Goal: Task Accomplishment & Management: Complete application form

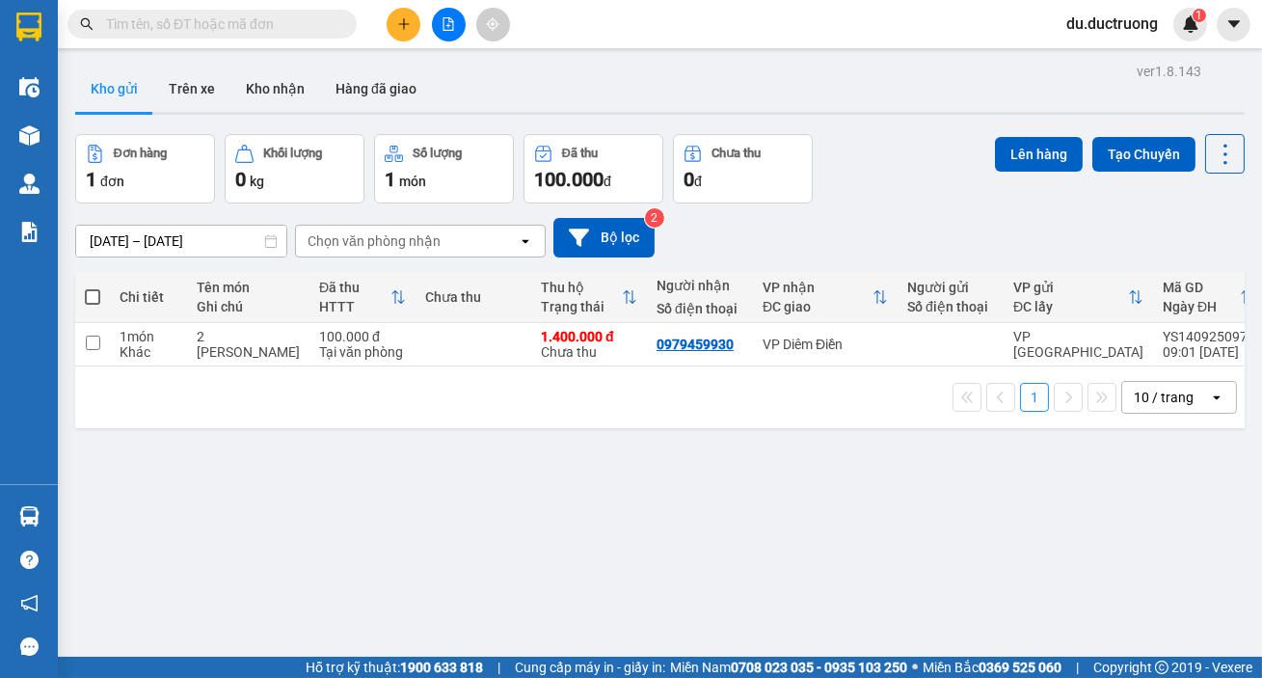
click at [94, 298] on span at bounding box center [92, 296] width 15 height 15
click at [93, 287] on input "checkbox" at bounding box center [93, 287] width 0 height 0
checkbox input "true"
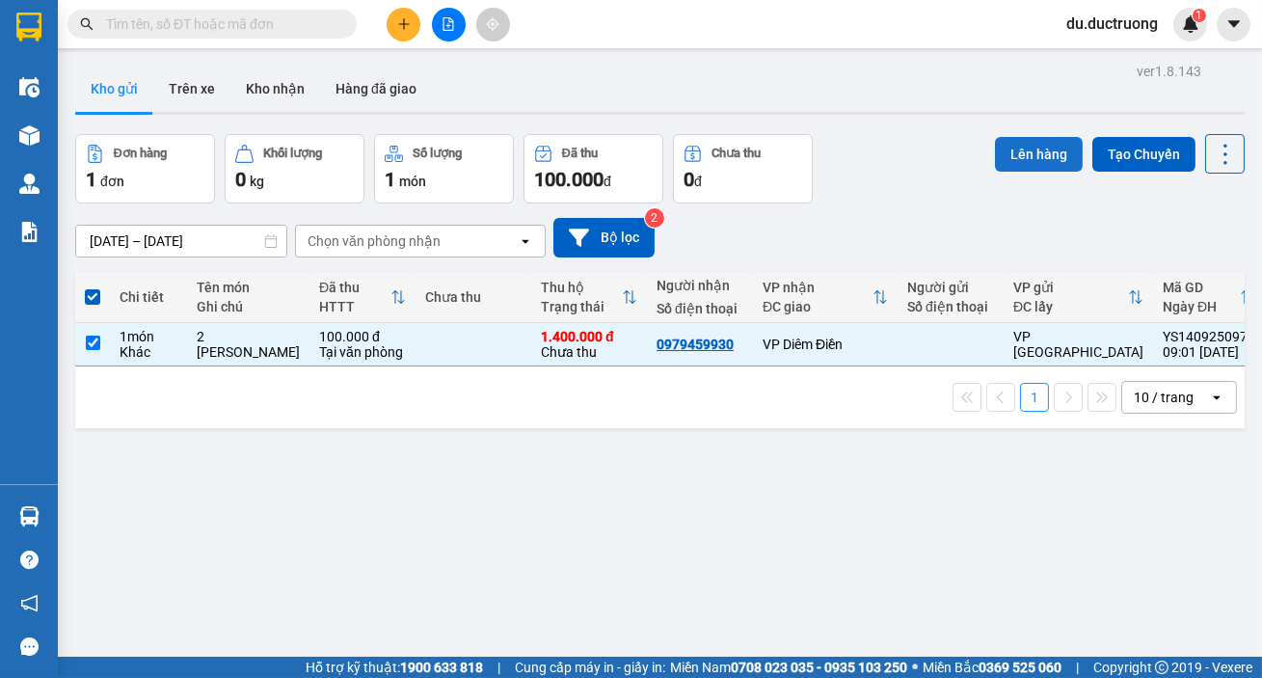
click at [1012, 145] on button "Lên hàng" at bounding box center [1039, 154] width 88 height 35
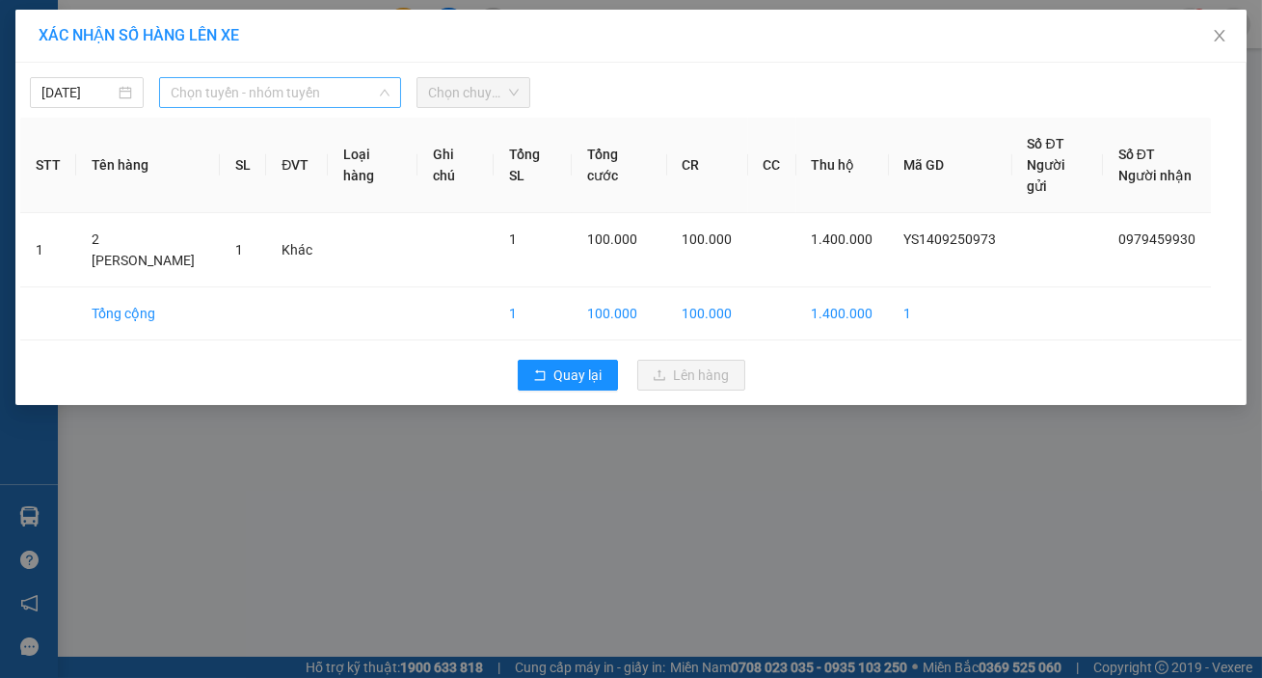
click at [343, 88] on span "Chọn tuyến - nhóm tuyến" at bounding box center [280, 92] width 219 height 29
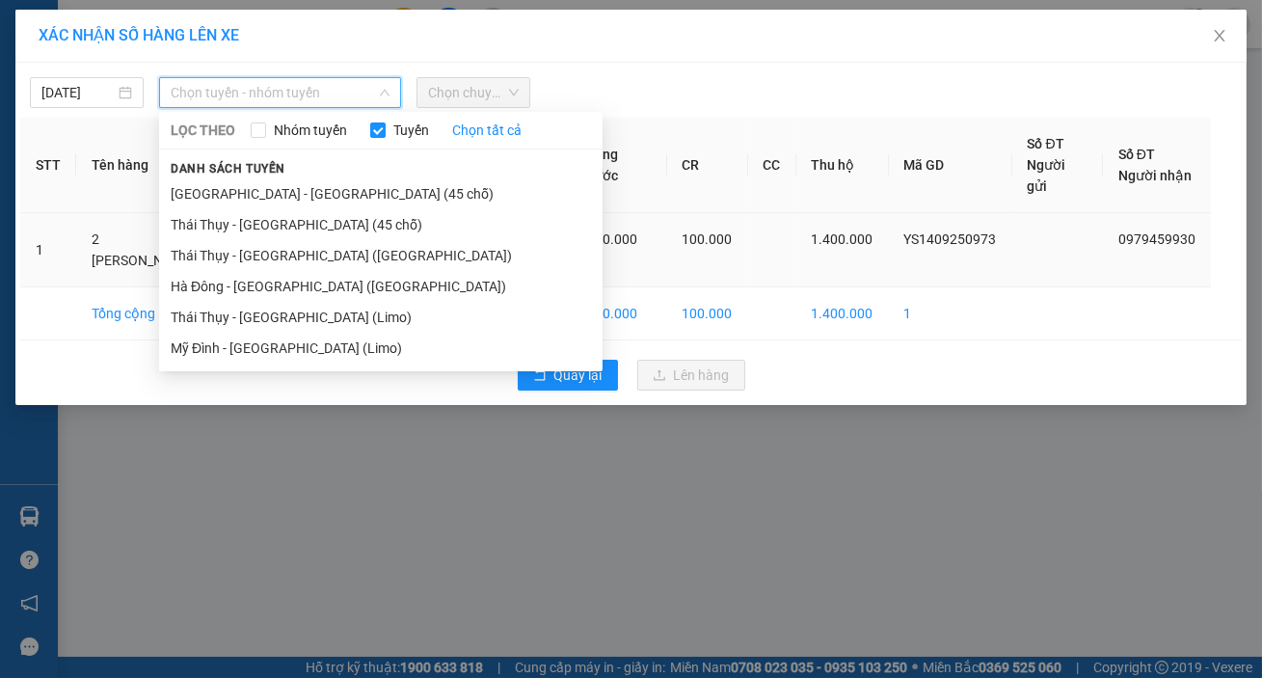
click at [280, 196] on li "[GEOGRAPHIC_DATA] - [GEOGRAPHIC_DATA] (45 chỗ)" at bounding box center [380, 193] width 443 height 31
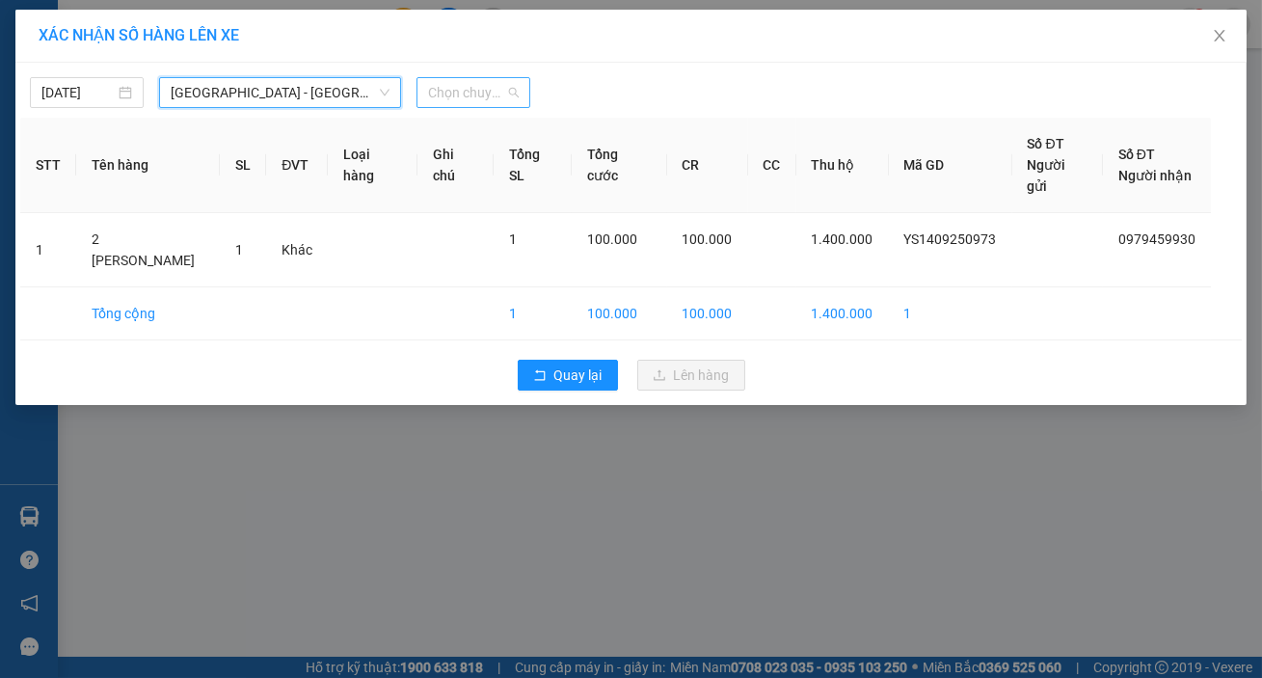
click at [481, 97] on span "Chọn chuyến" at bounding box center [473, 92] width 91 height 29
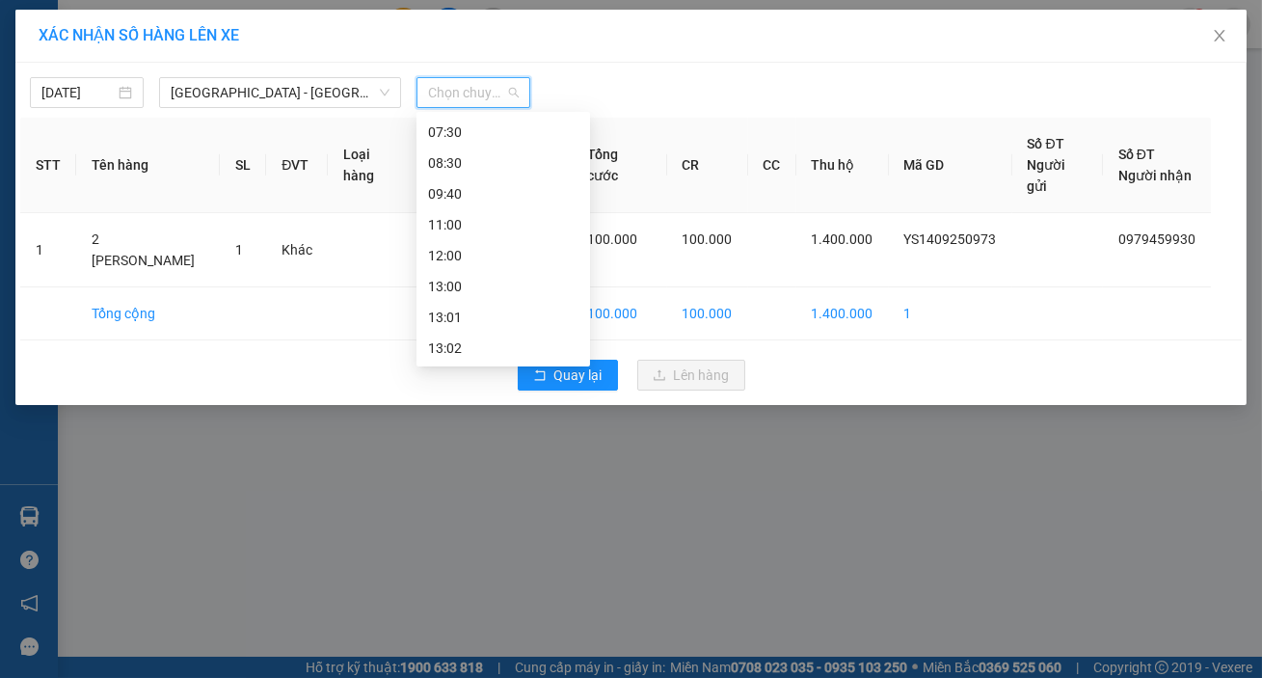
scroll to position [102, 0]
drag, startPoint x: 462, startPoint y: 181, endPoint x: 470, endPoint y: 186, distance: 9.9
click at [462, 181] on div "09:40" at bounding box center [503, 183] width 150 height 21
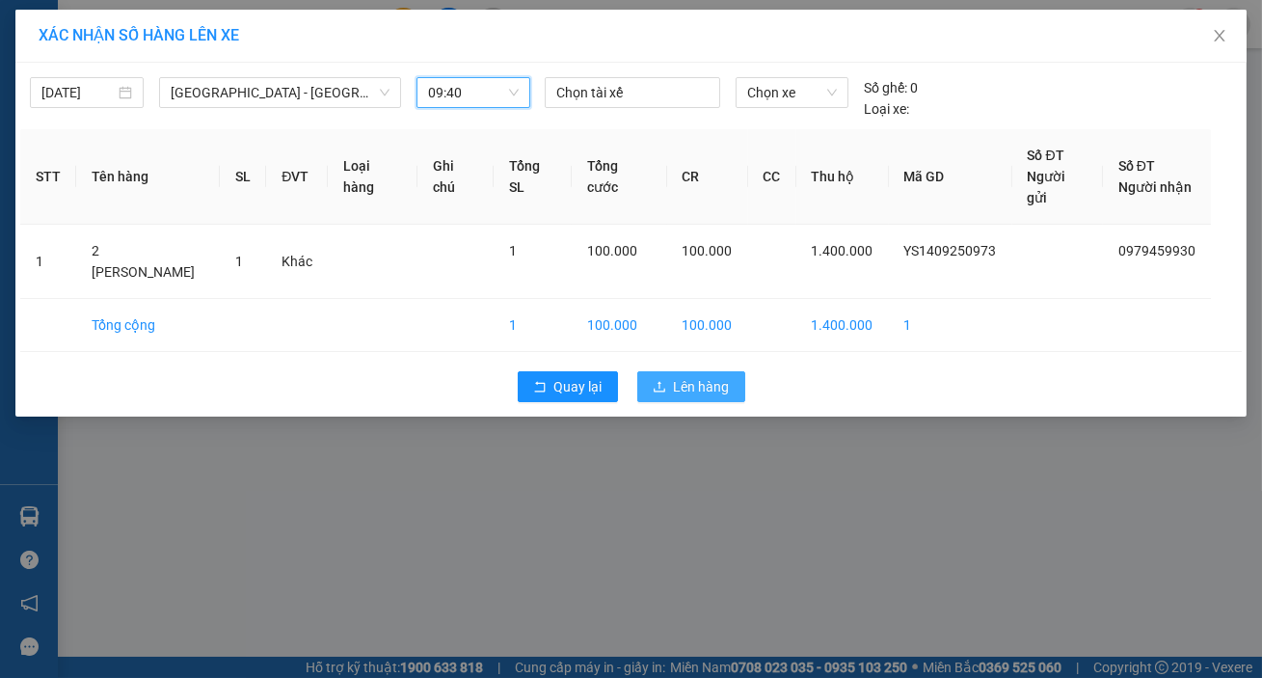
click at [710, 376] on span "Lên hàng" at bounding box center [702, 386] width 56 height 21
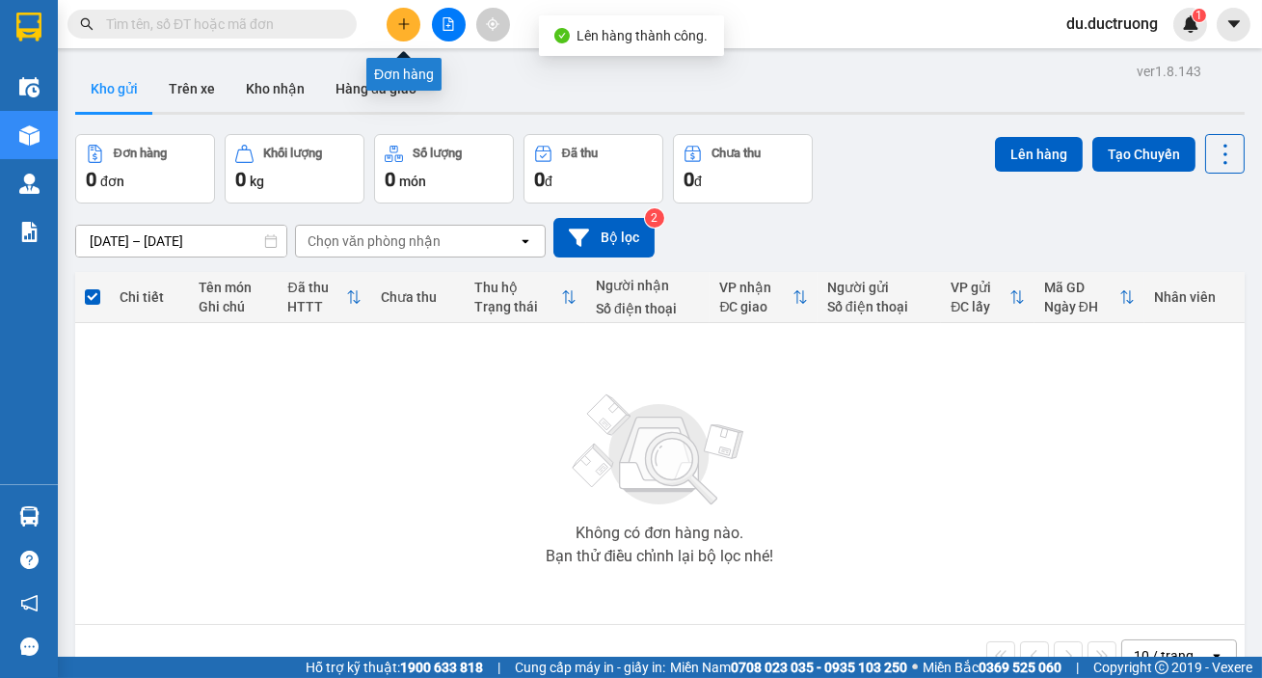
click at [395, 22] on button at bounding box center [403, 25] width 34 height 34
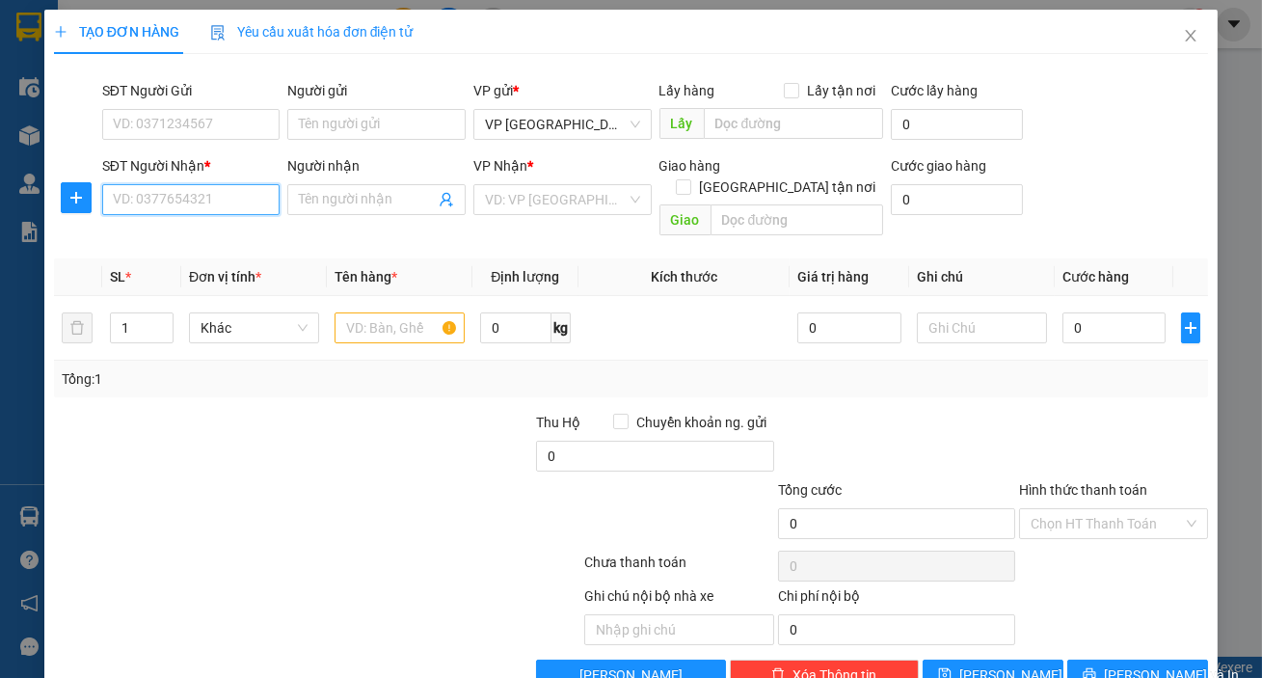
click at [233, 193] on input "SĐT Người Nhận *" at bounding box center [191, 199] width 178 height 31
type input "0965608189"
click at [527, 200] on input "search" at bounding box center [556, 199] width 142 height 29
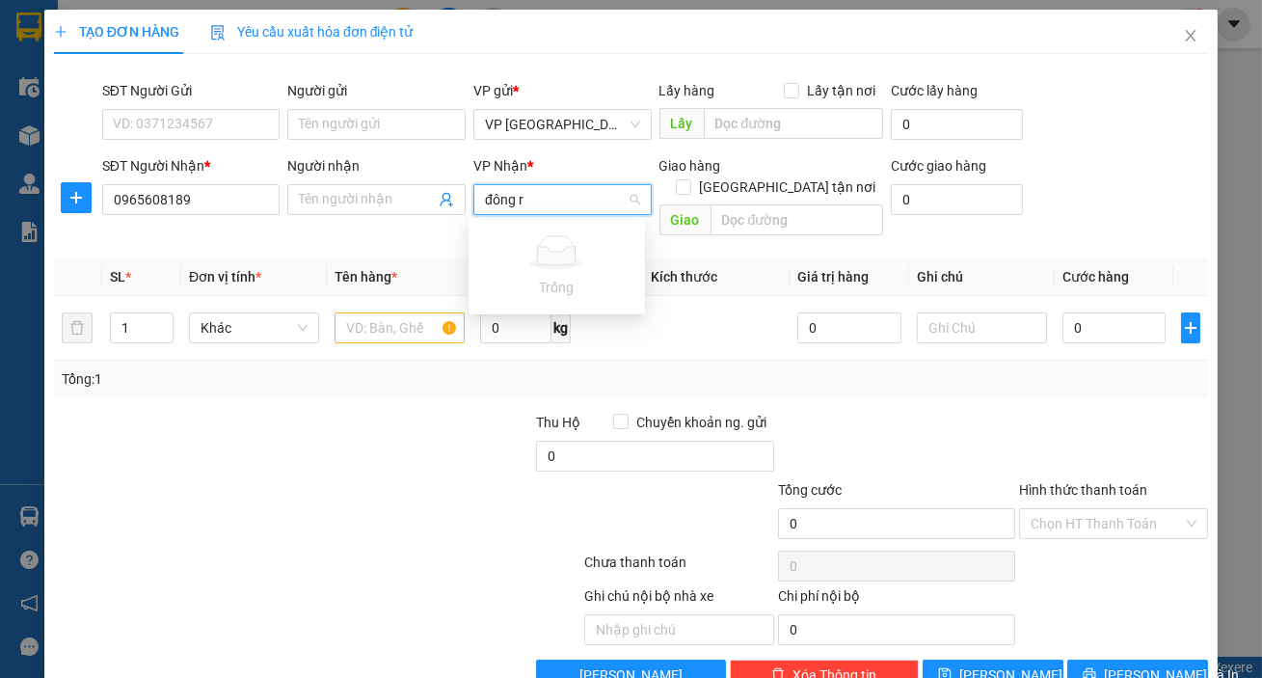
type input "đông"
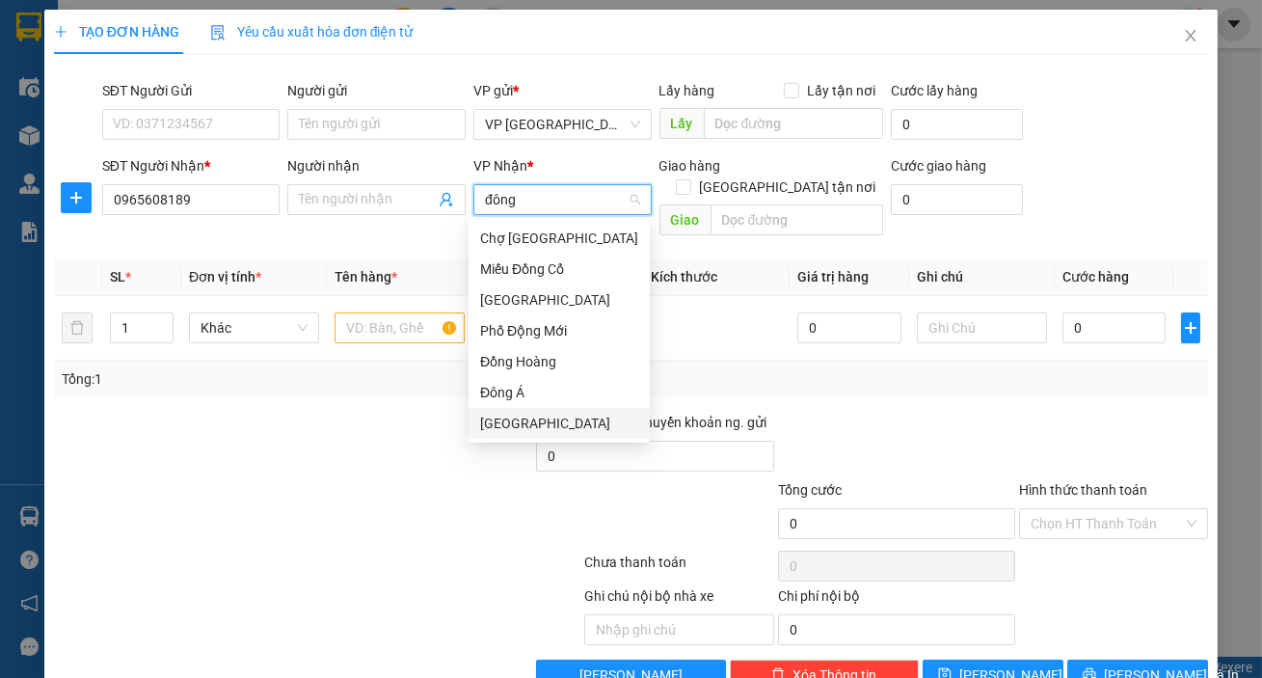
click at [524, 419] on div "[GEOGRAPHIC_DATA]" at bounding box center [559, 423] width 158 height 21
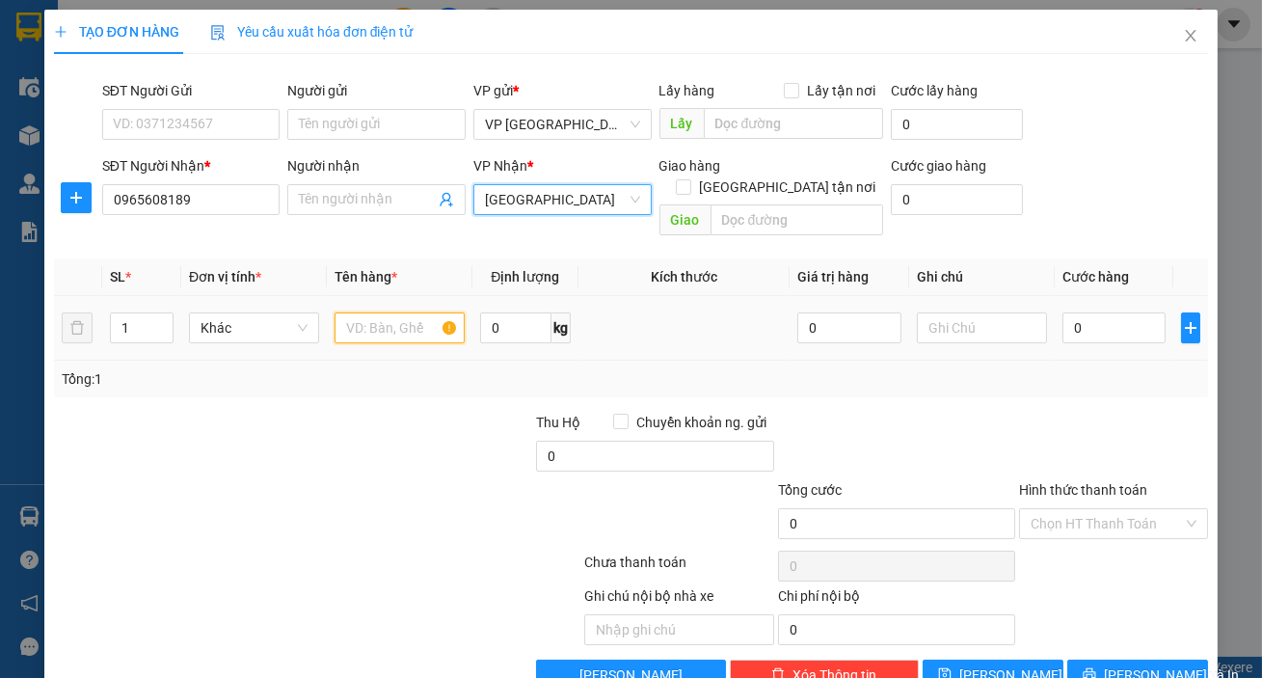
click at [351, 312] on input "text" at bounding box center [399, 327] width 130 height 31
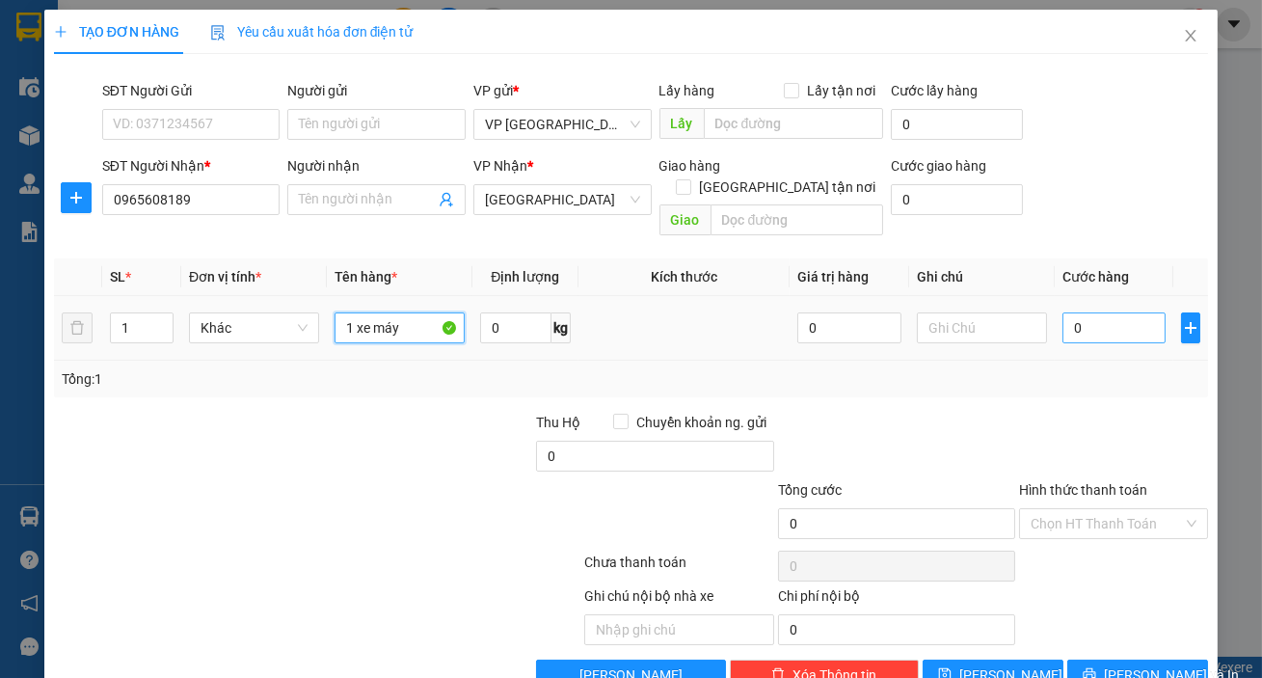
type input "1 xe máy"
click at [1108, 312] on input "0" at bounding box center [1114, 327] width 104 height 31
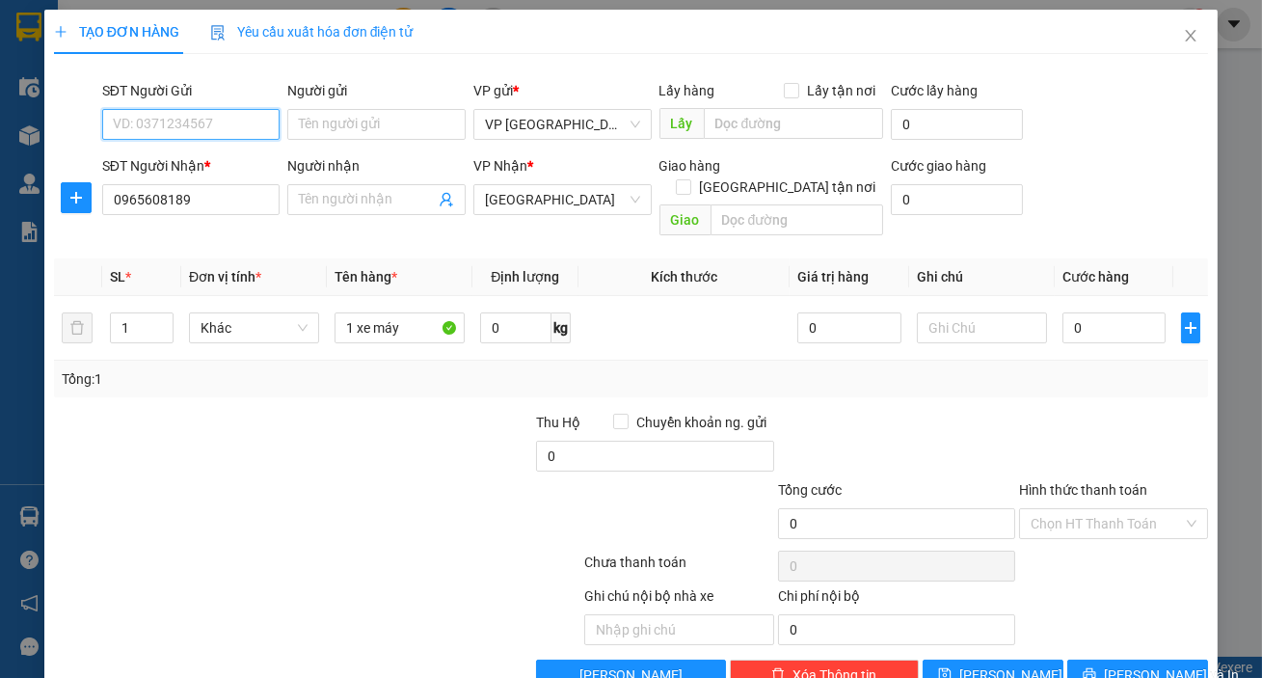
click at [176, 120] on input "SĐT Người Gửi" at bounding box center [191, 124] width 178 height 31
type input "0963658674"
type input "002"
type input "2"
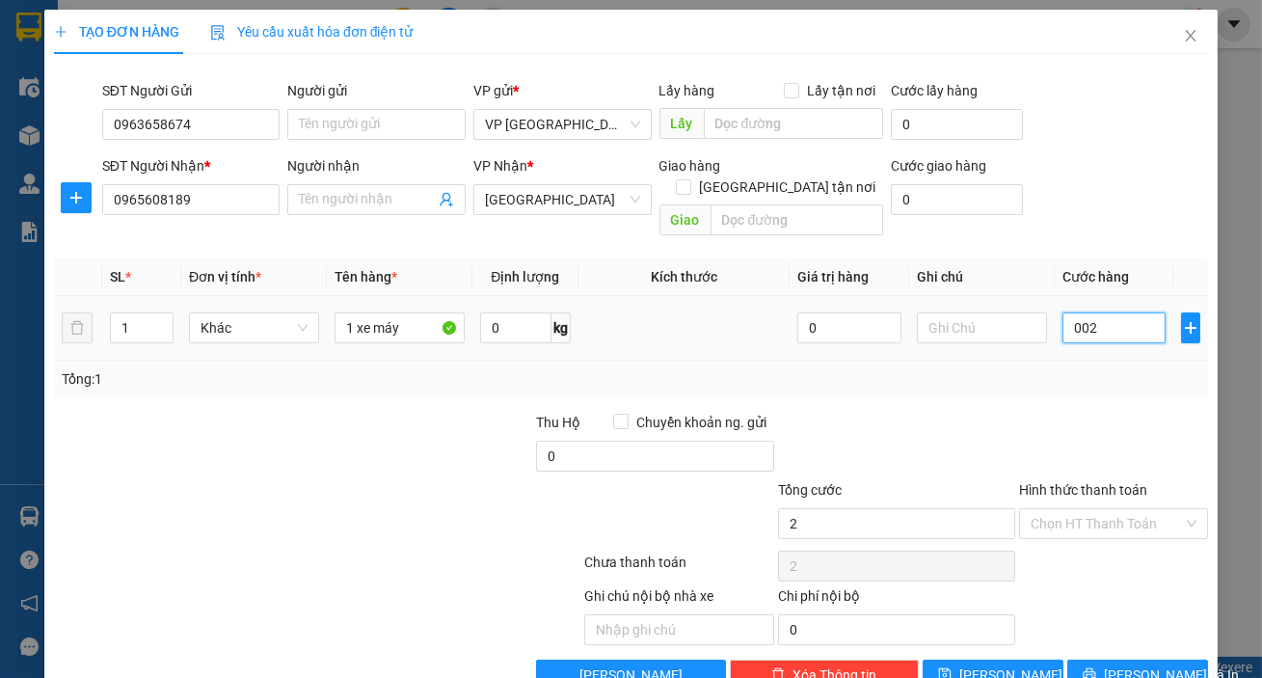
type input "0.025"
type input "25"
type input "00.250"
type input "250"
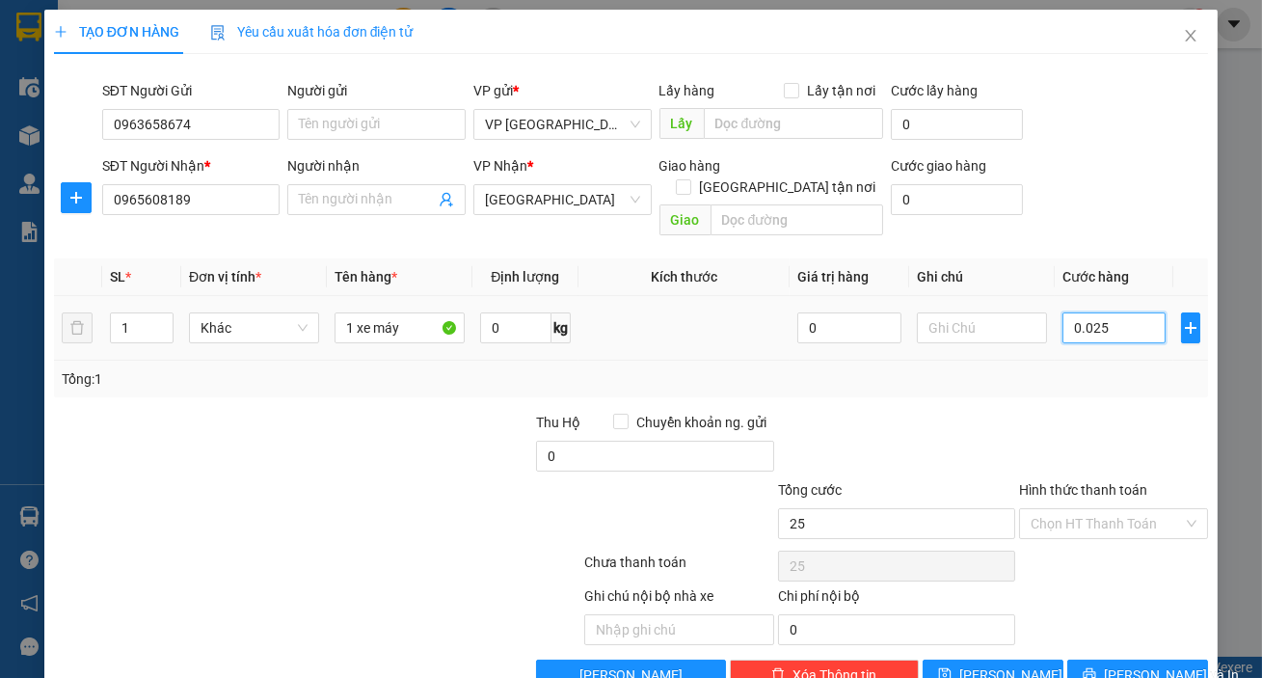
type input "250"
type input "250.000"
click at [1132, 664] on span "[PERSON_NAME] và In" at bounding box center [1171, 674] width 135 height 21
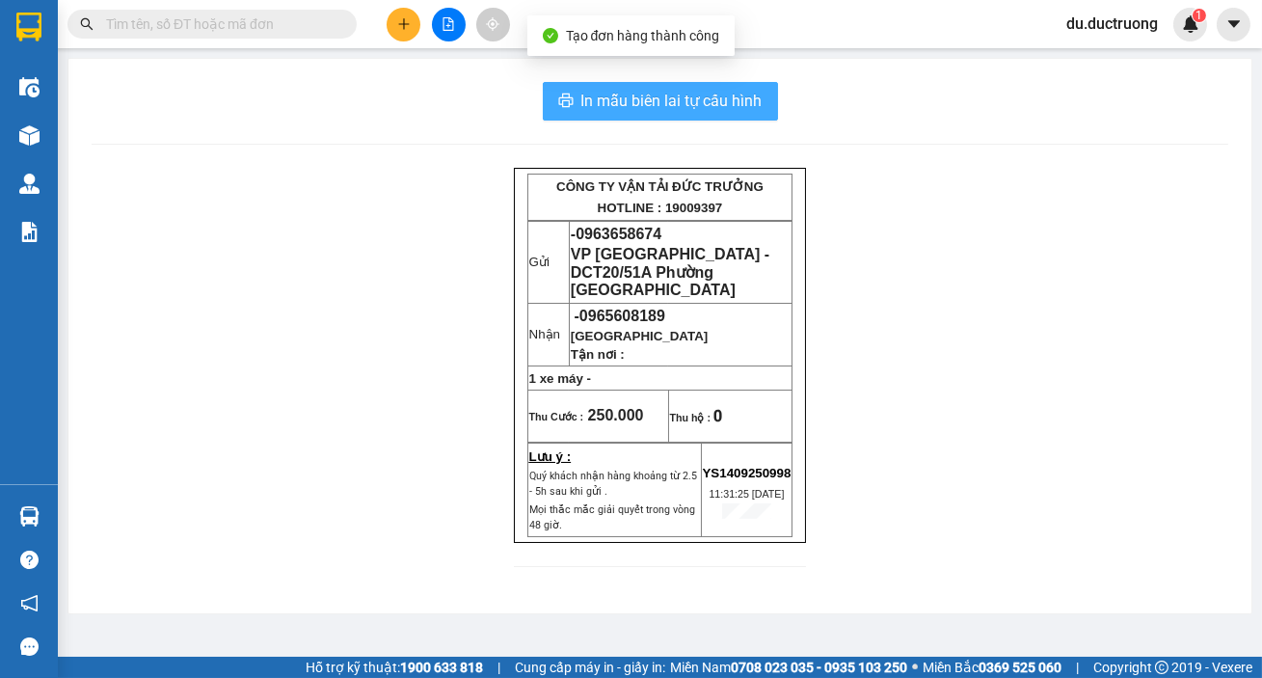
click at [620, 96] on span "In mẫu biên lai tự cấu hình" at bounding box center [671, 101] width 181 height 24
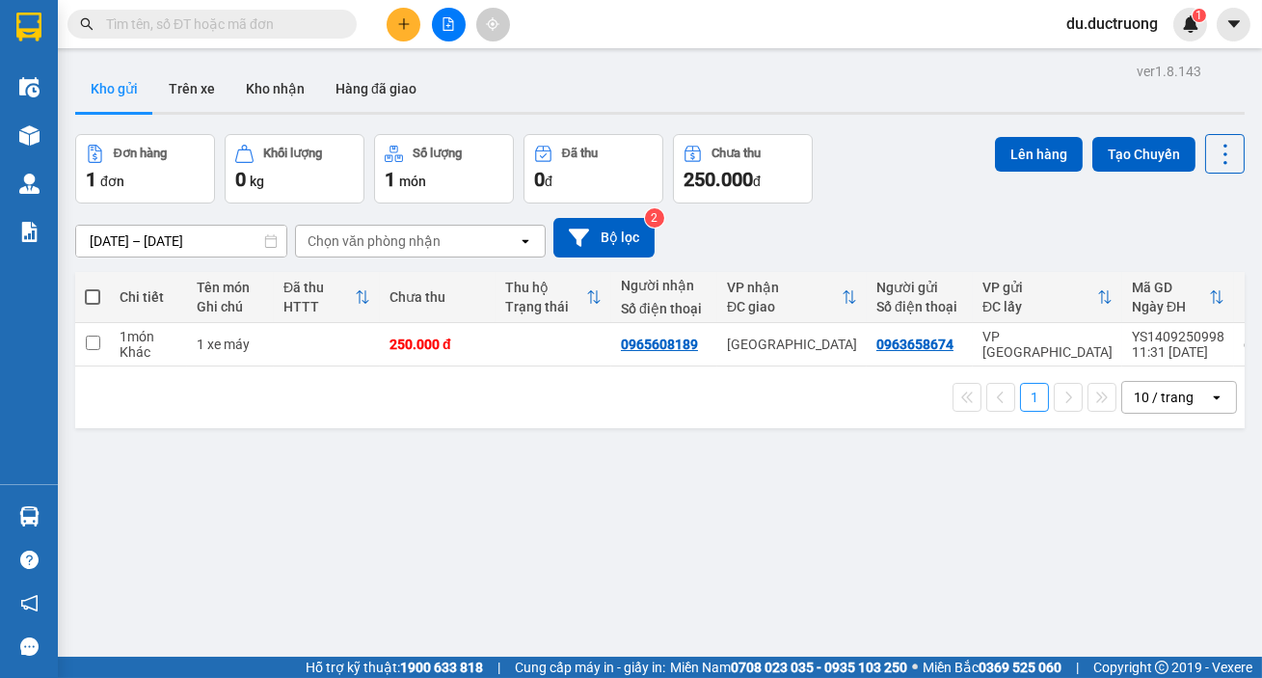
click at [406, 15] on button at bounding box center [403, 25] width 34 height 34
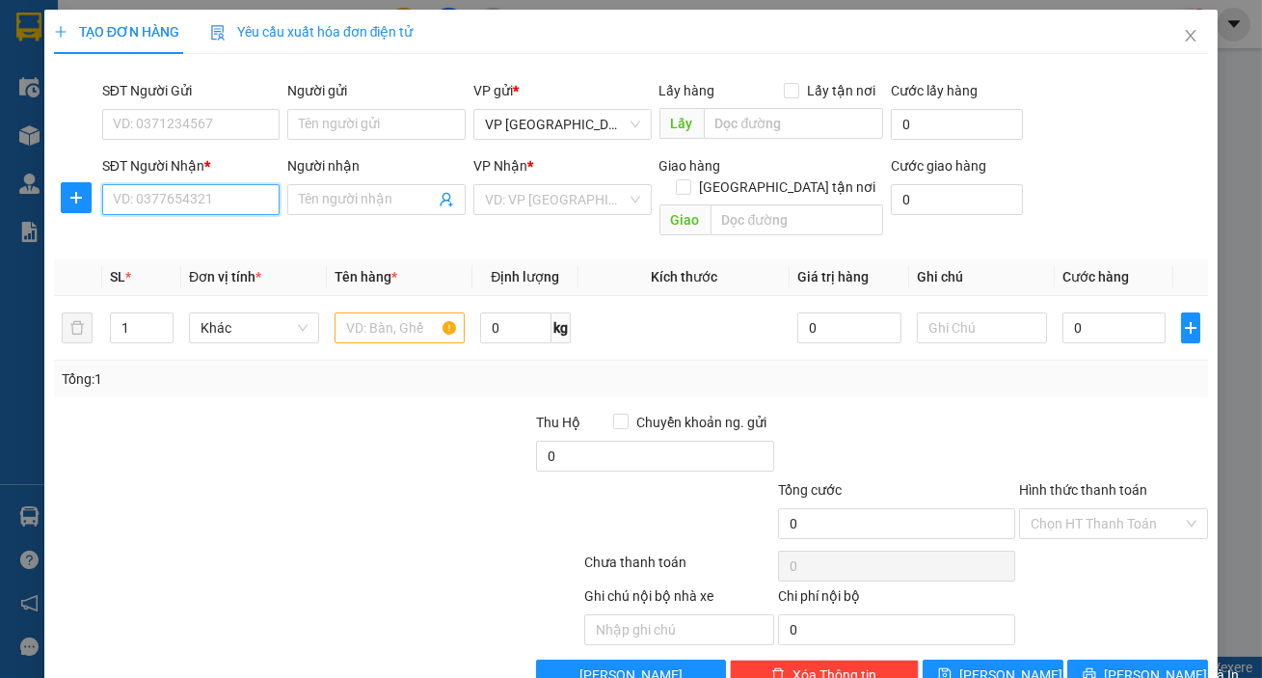
click at [192, 211] on input "SĐT Người Nhận *" at bounding box center [191, 199] width 178 height 31
click at [218, 232] on div "0356155622 - diêm điền" at bounding box center [189, 237] width 153 height 21
type input "0356155622"
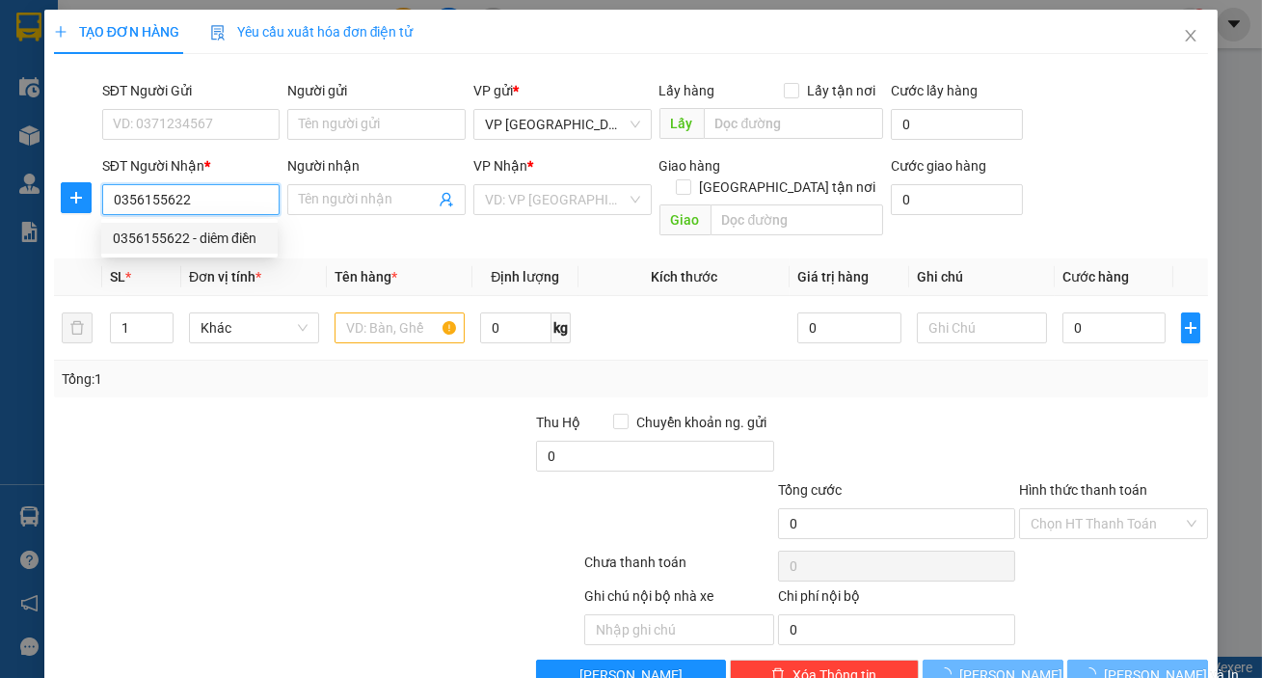
type input "diêm điền"
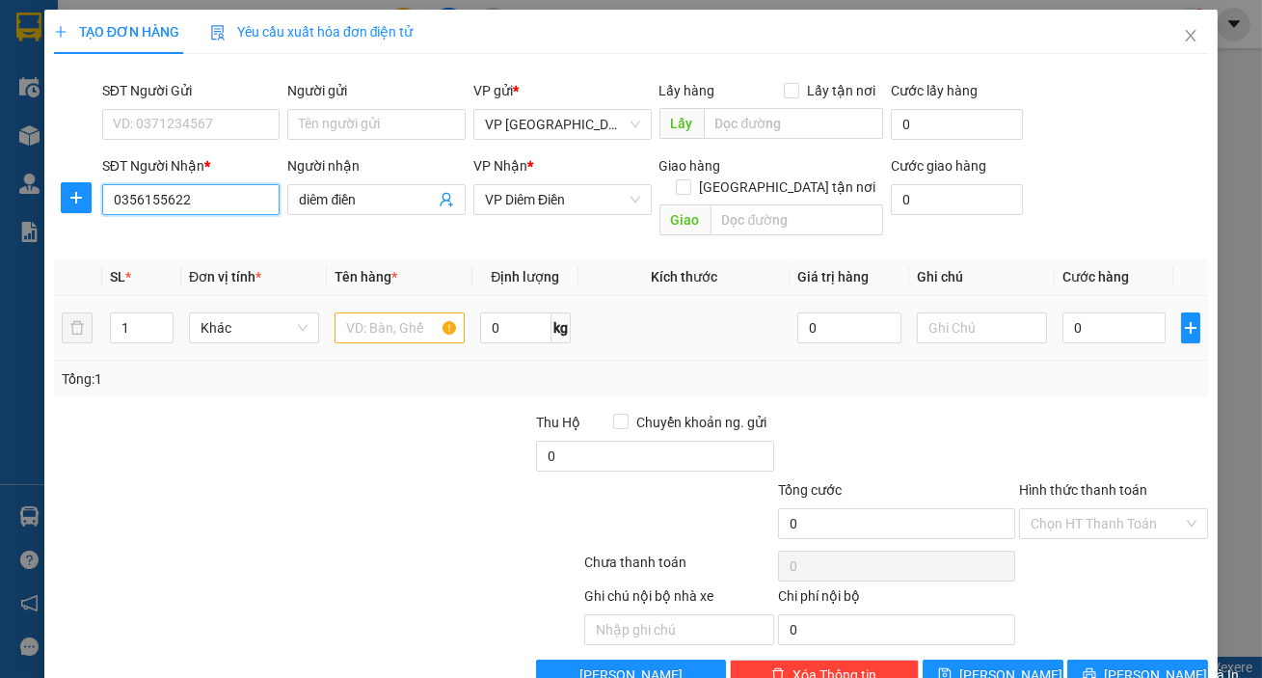
type input "0356155622"
click at [400, 312] on input "text" at bounding box center [399, 327] width 130 height 31
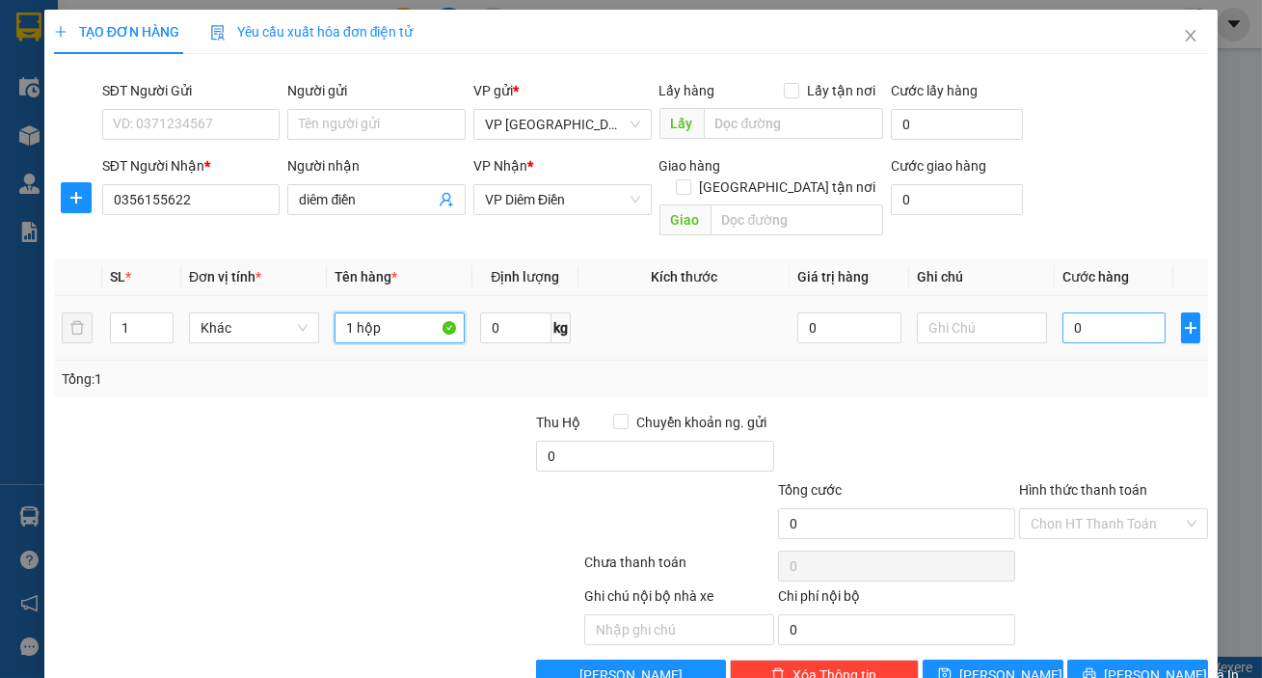
type input "1 hộp"
click at [1069, 312] on input "0" at bounding box center [1114, 327] width 104 height 31
type input "003"
type input "3"
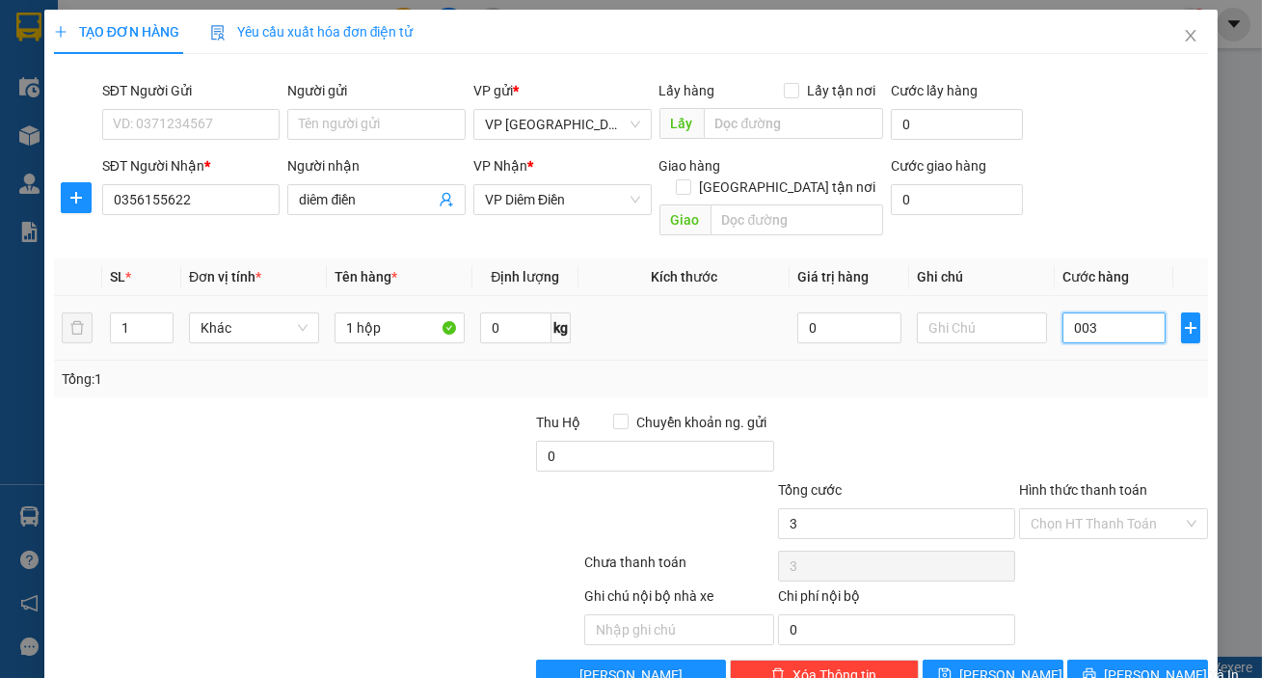
type input "0.030"
type input "30"
click at [1138, 664] on span "[PERSON_NAME] và In" at bounding box center [1171, 674] width 135 height 21
type input "30.000"
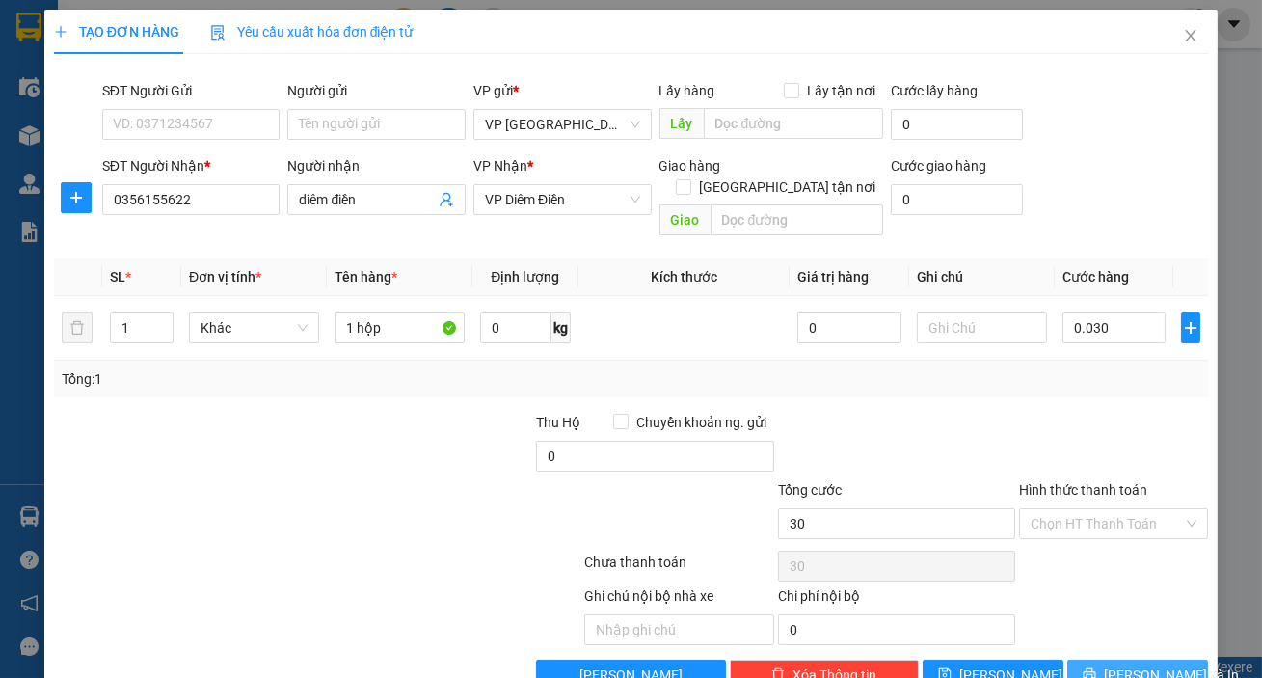
type input "30.000"
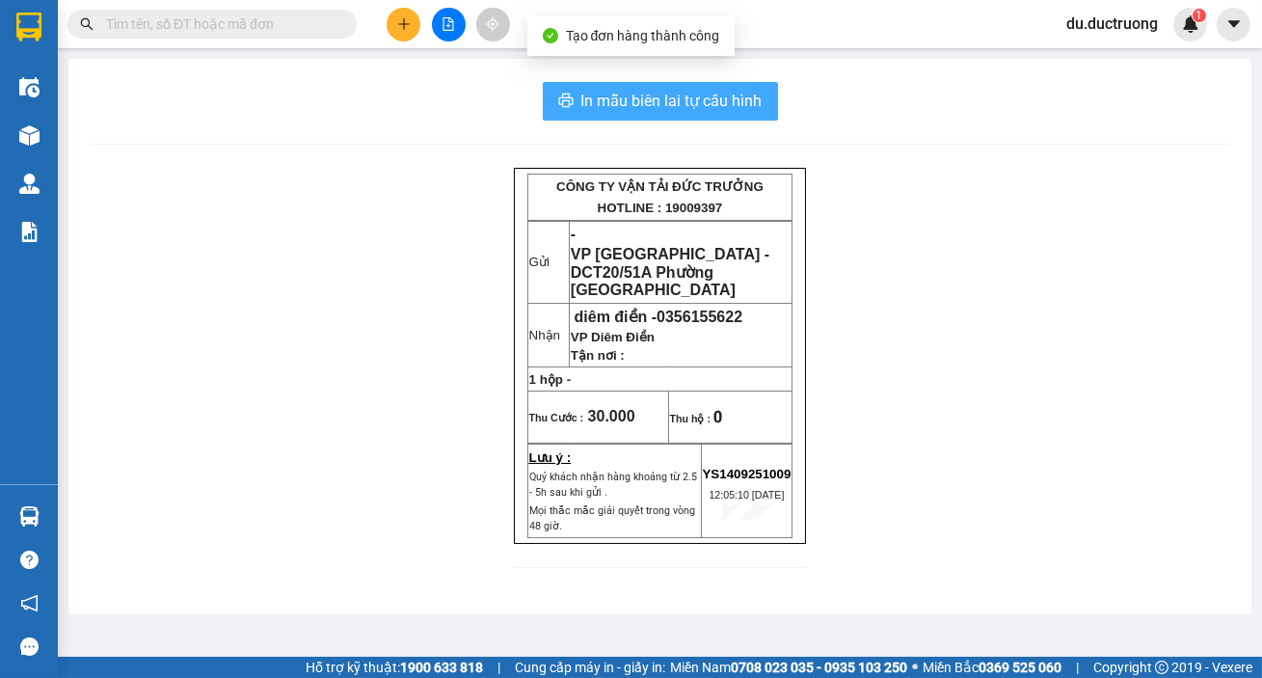
click at [657, 94] on span "In mẫu biên lai tự cấu hình" at bounding box center [671, 101] width 181 height 24
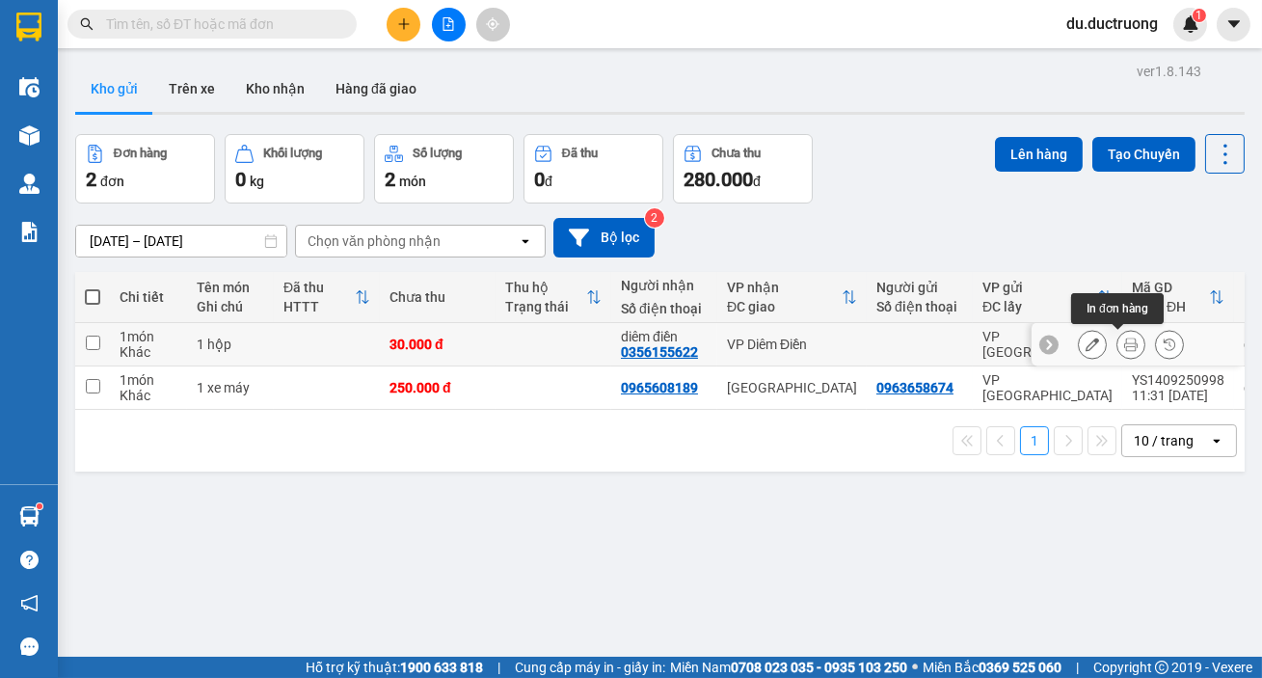
click at [1124, 345] on icon at bounding box center [1130, 343] width 13 height 13
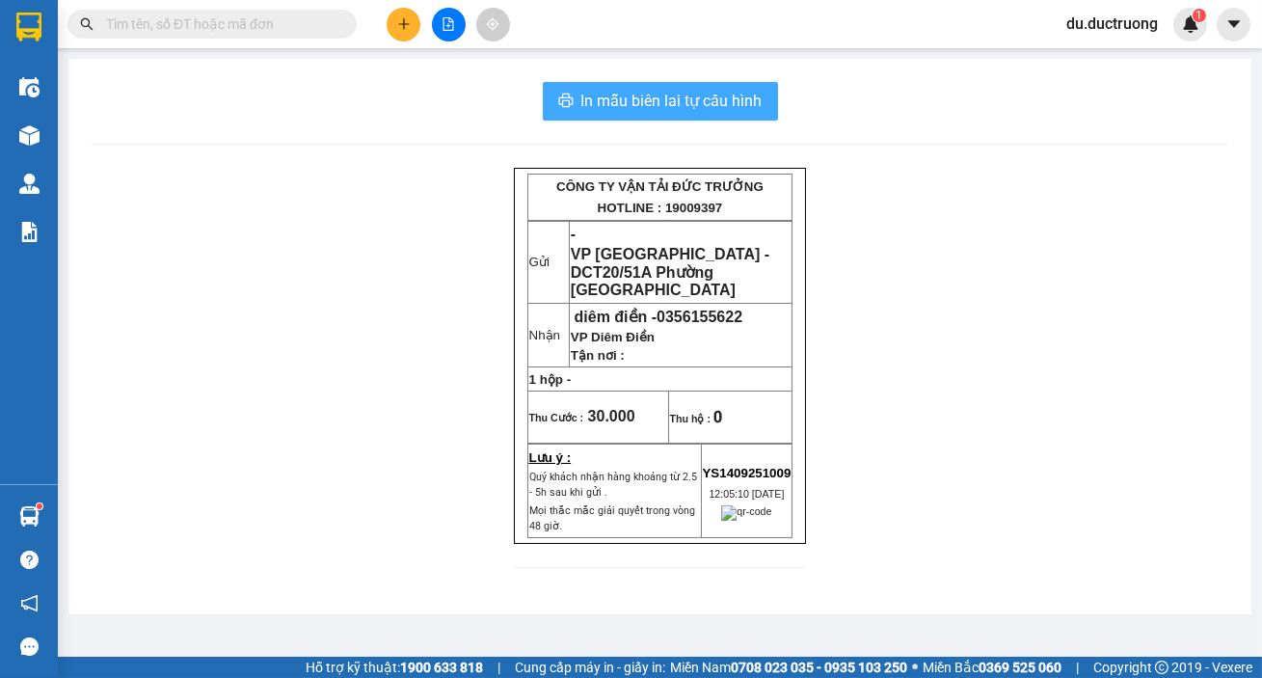
click at [683, 103] on span "In mẫu biên lai tự cấu hình" at bounding box center [671, 101] width 181 height 24
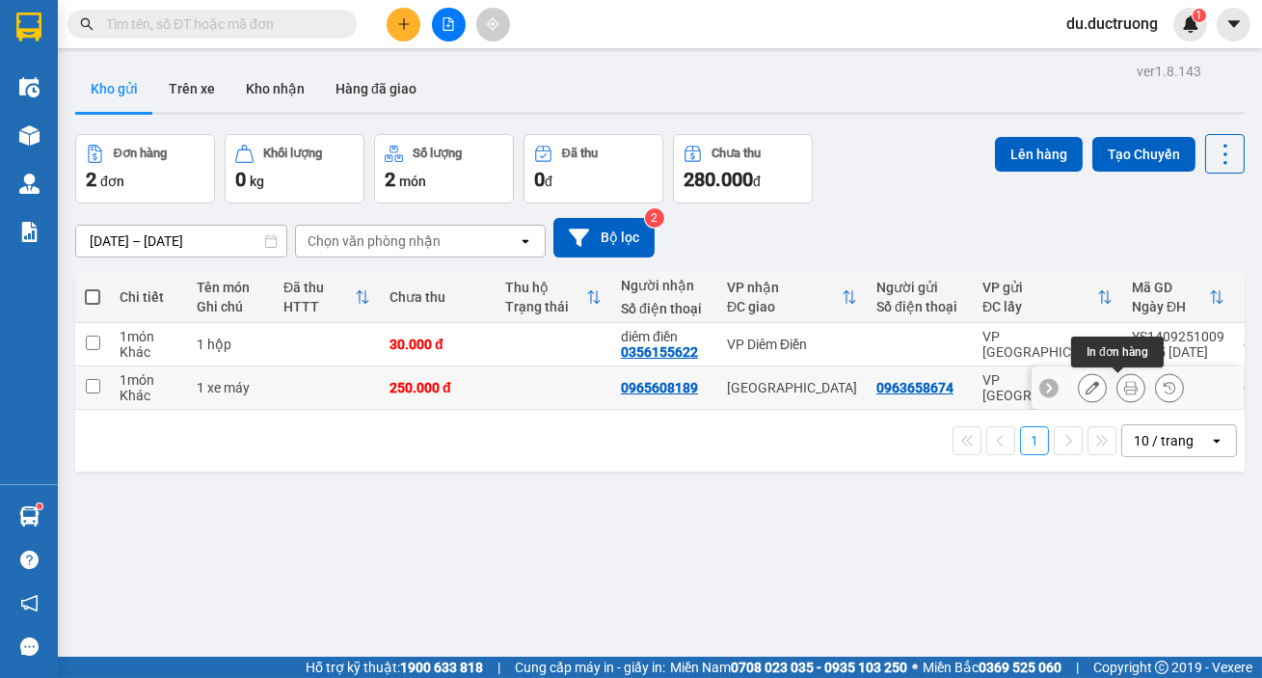
click at [1124, 386] on icon at bounding box center [1130, 387] width 13 height 13
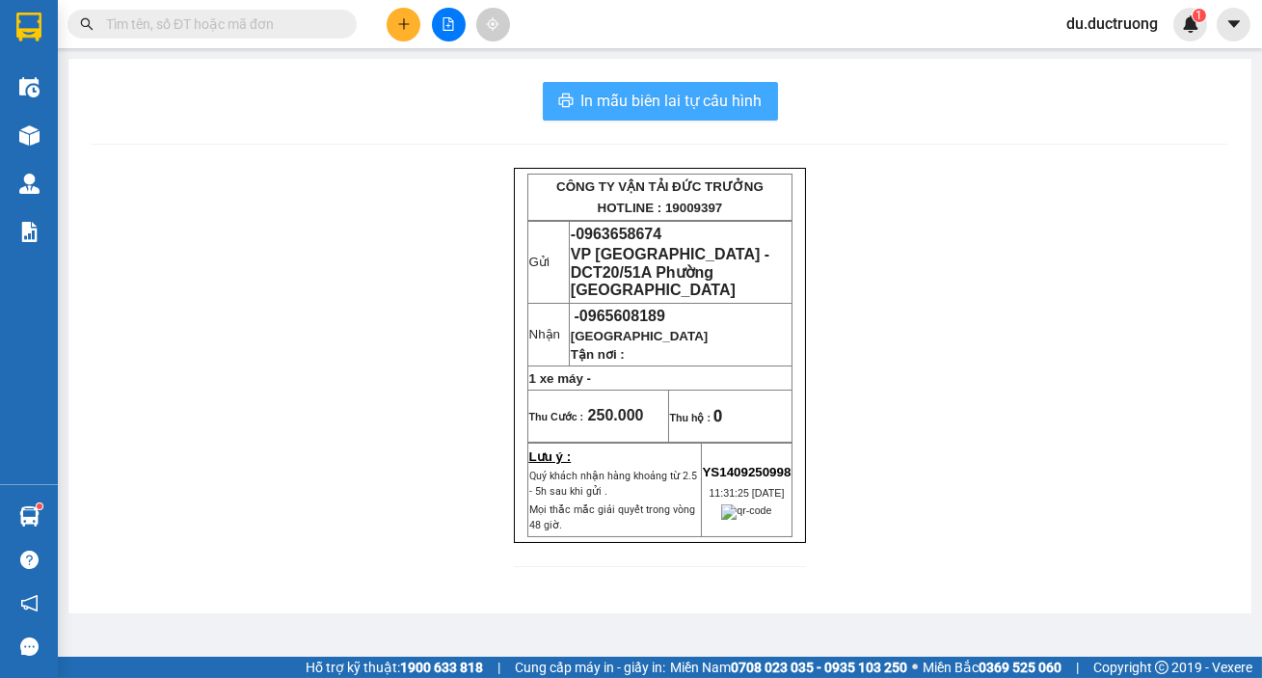
click at [741, 82] on button "In mẫu biên lai tự cấu hình" at bounding box center [660, 101] width 235 height 39
